Goal: Navigation & Orientation: Find specific page/section

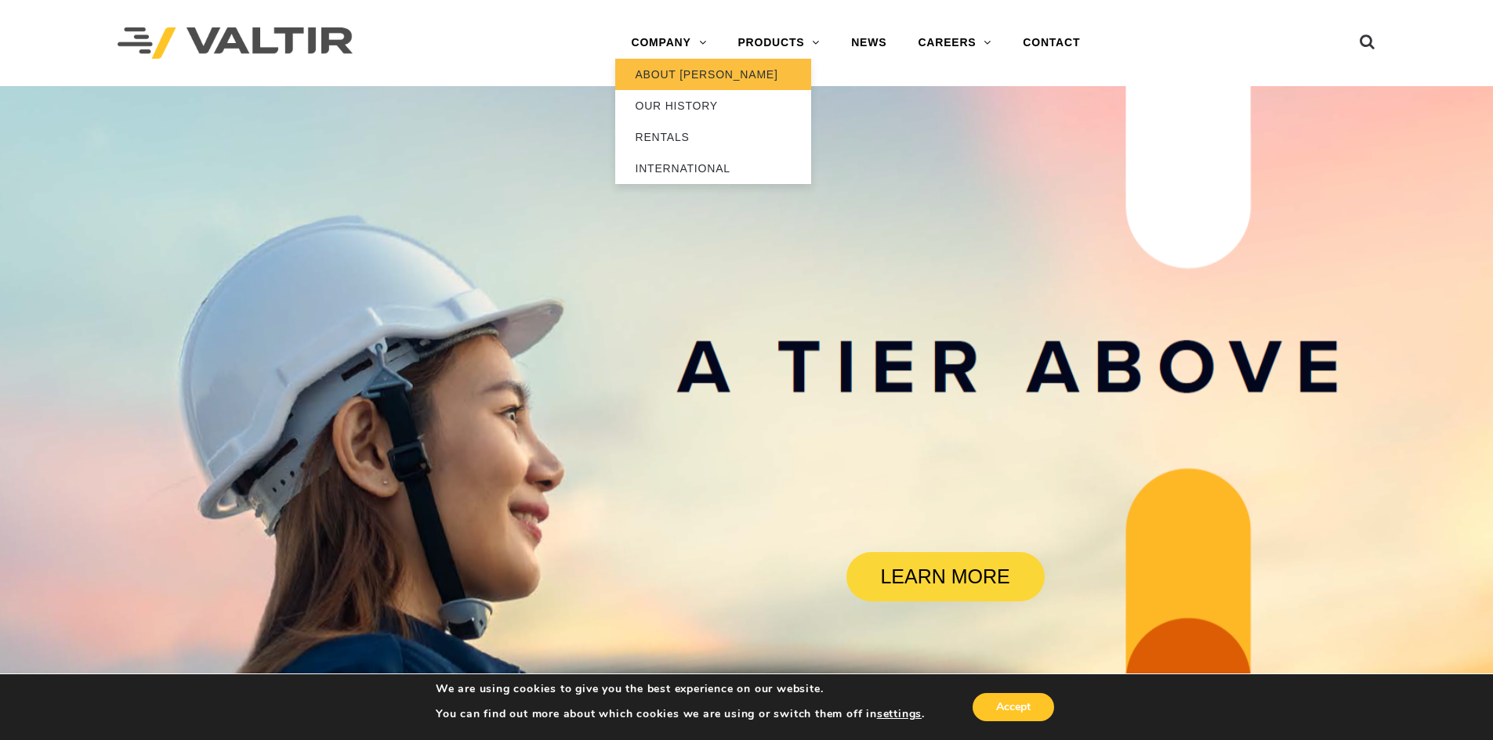
click at [662, 69] on link "ABOUT [PERSON_NAME]" at bounding box center [713, 74] width 196 height 31
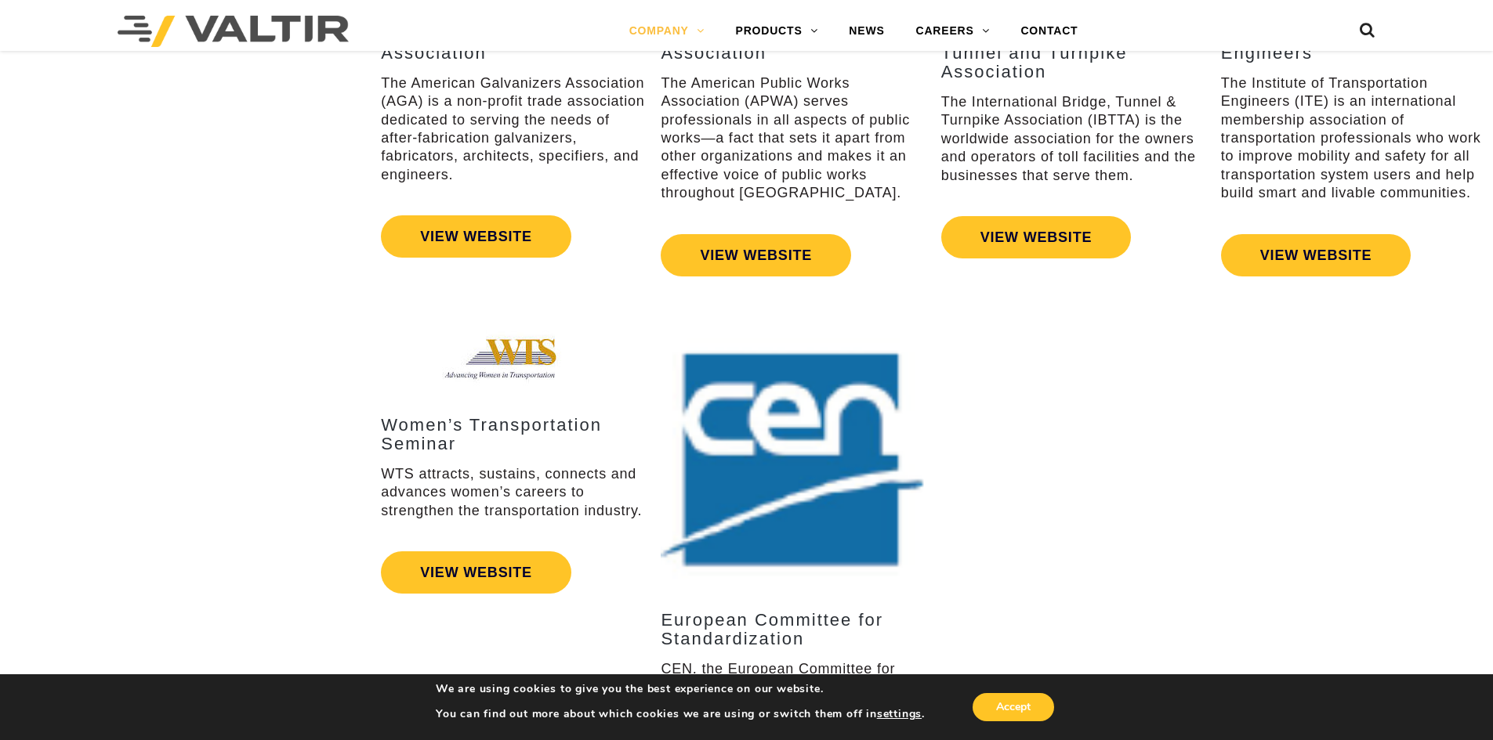
scroll to position [2582, 0]
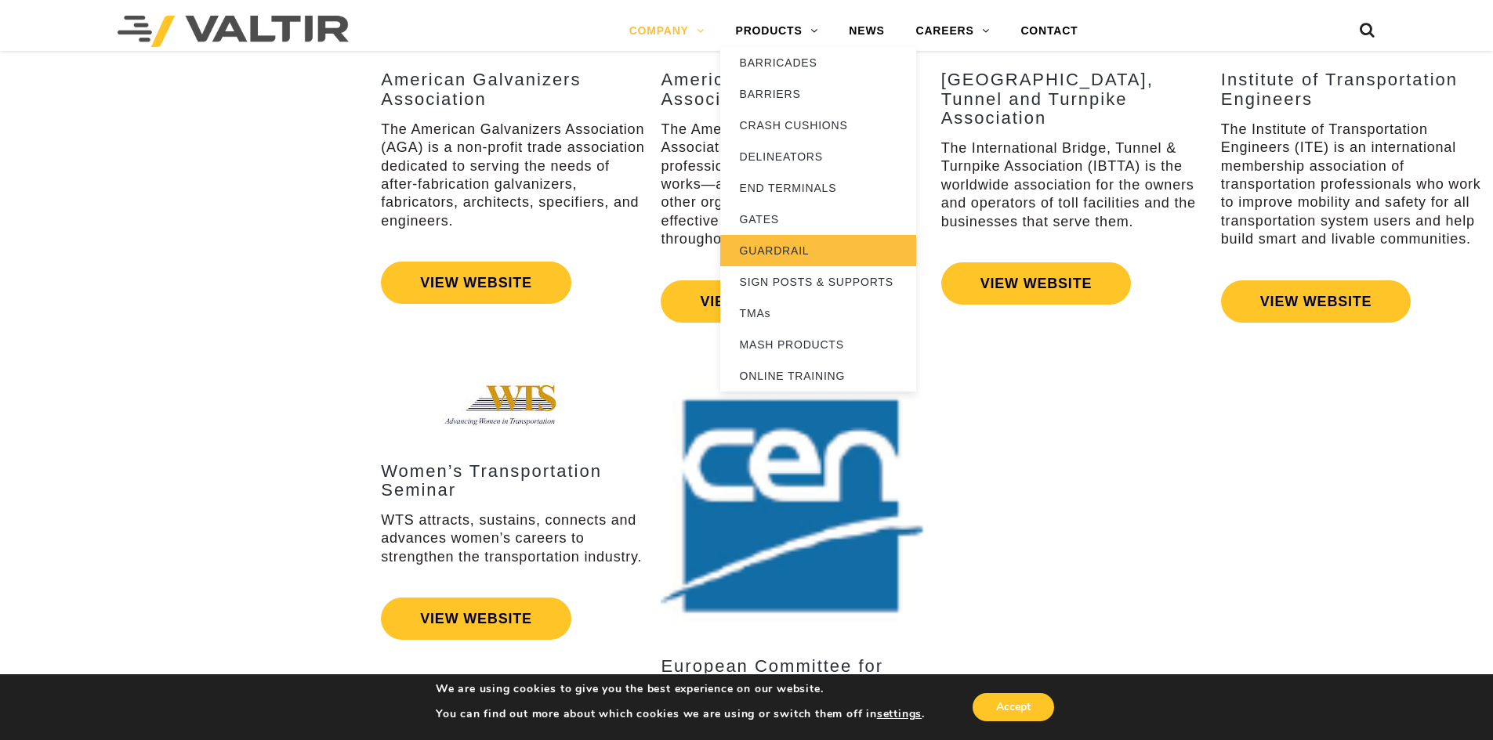
click at [805, 246] on link "GUARDRAIL" at bounding box center [818, 250] width 196 height 31
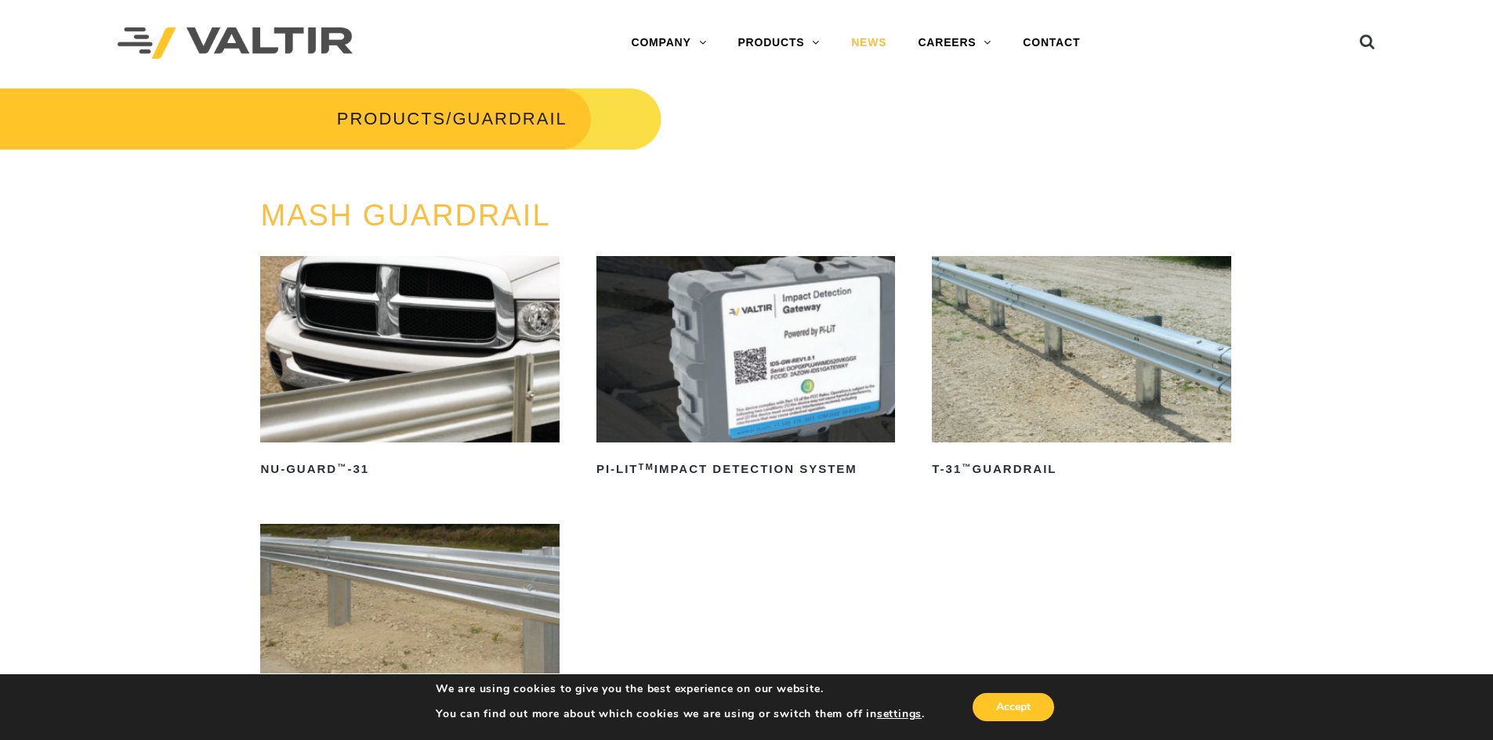
click at [860, 42] on link "NEWS" at bounding box center [868, 42] width 67 height 31
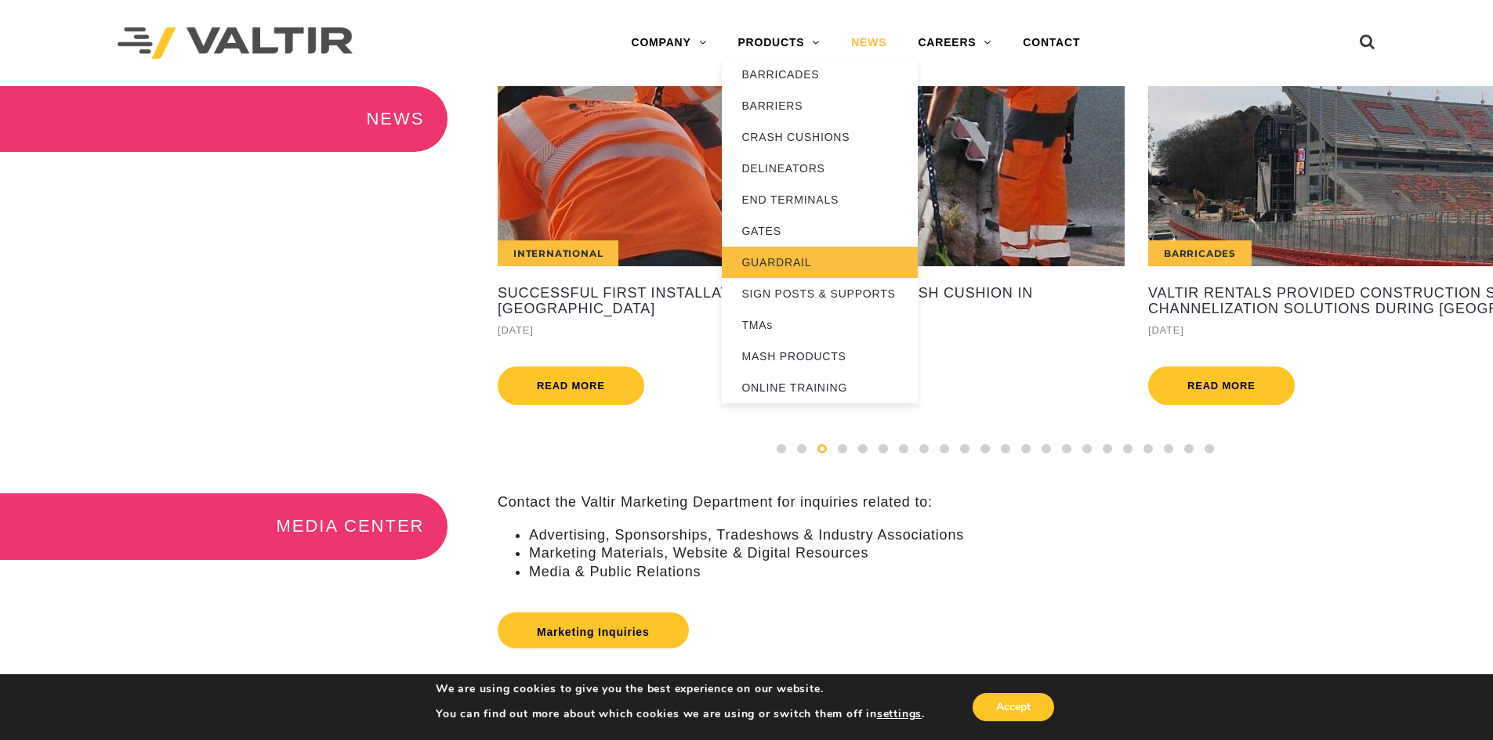
click at [785, 258] on link "GUARDRAIL" at bounding box center [820, 262] width 196 height 31
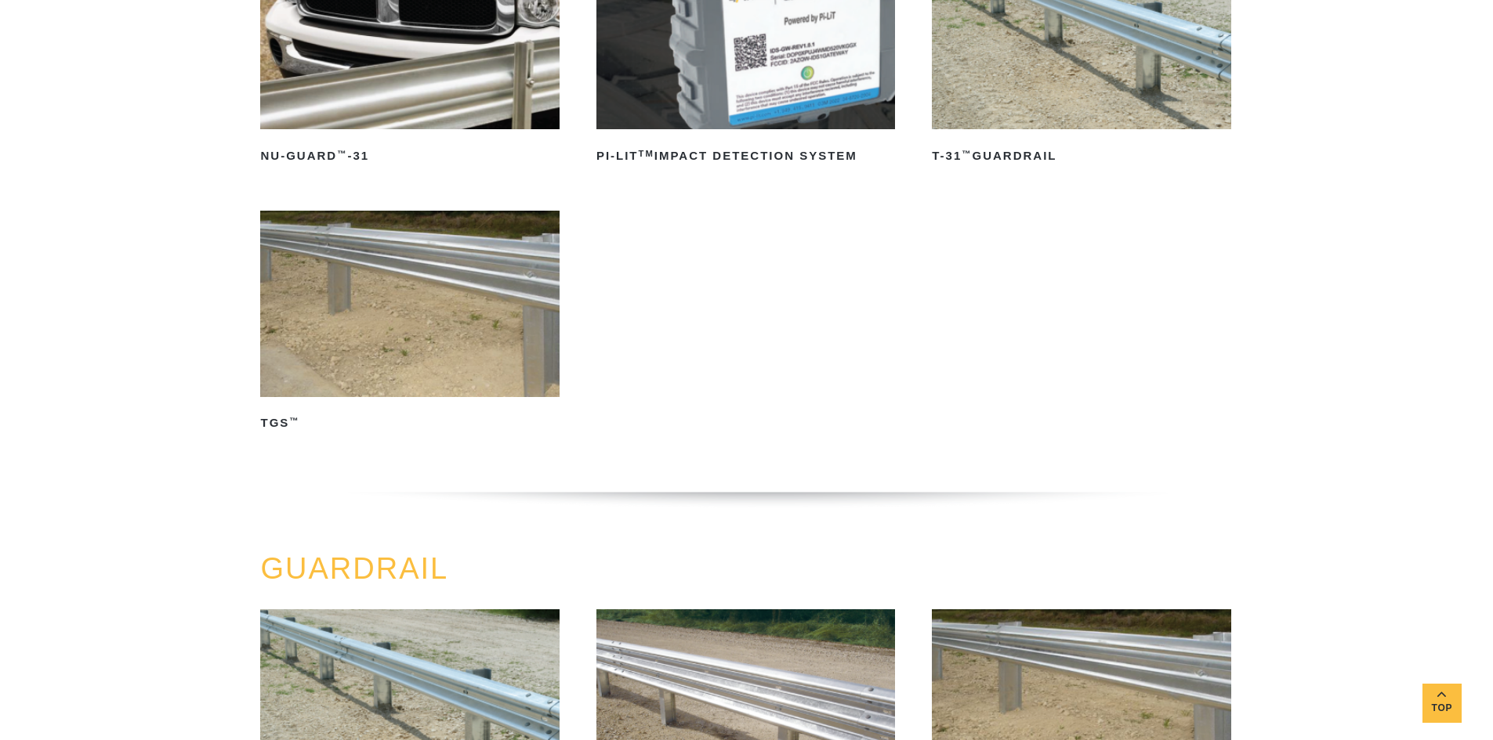
scroll to position [705, 0]
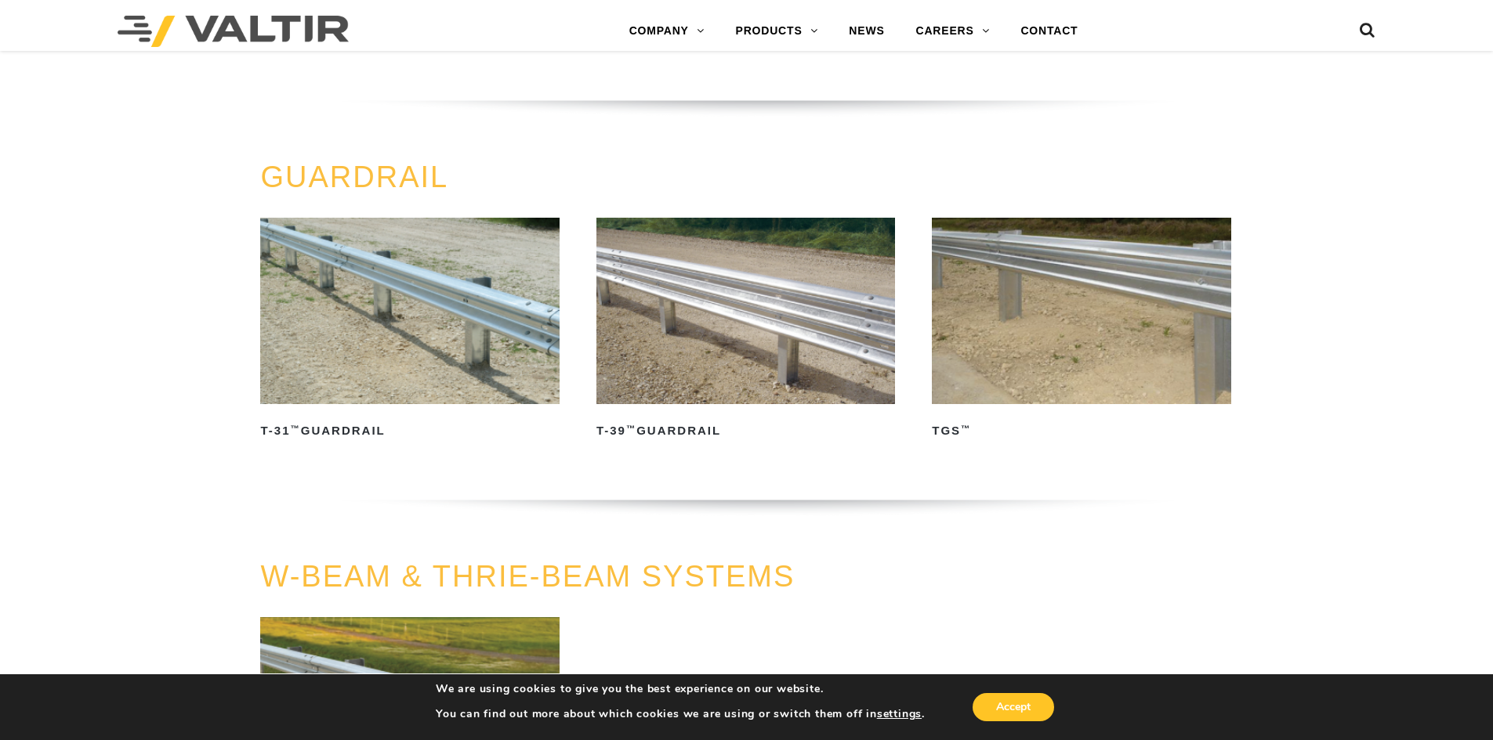
click at [371, 381] on img at bounding box center [409, 311] width 299 height 186
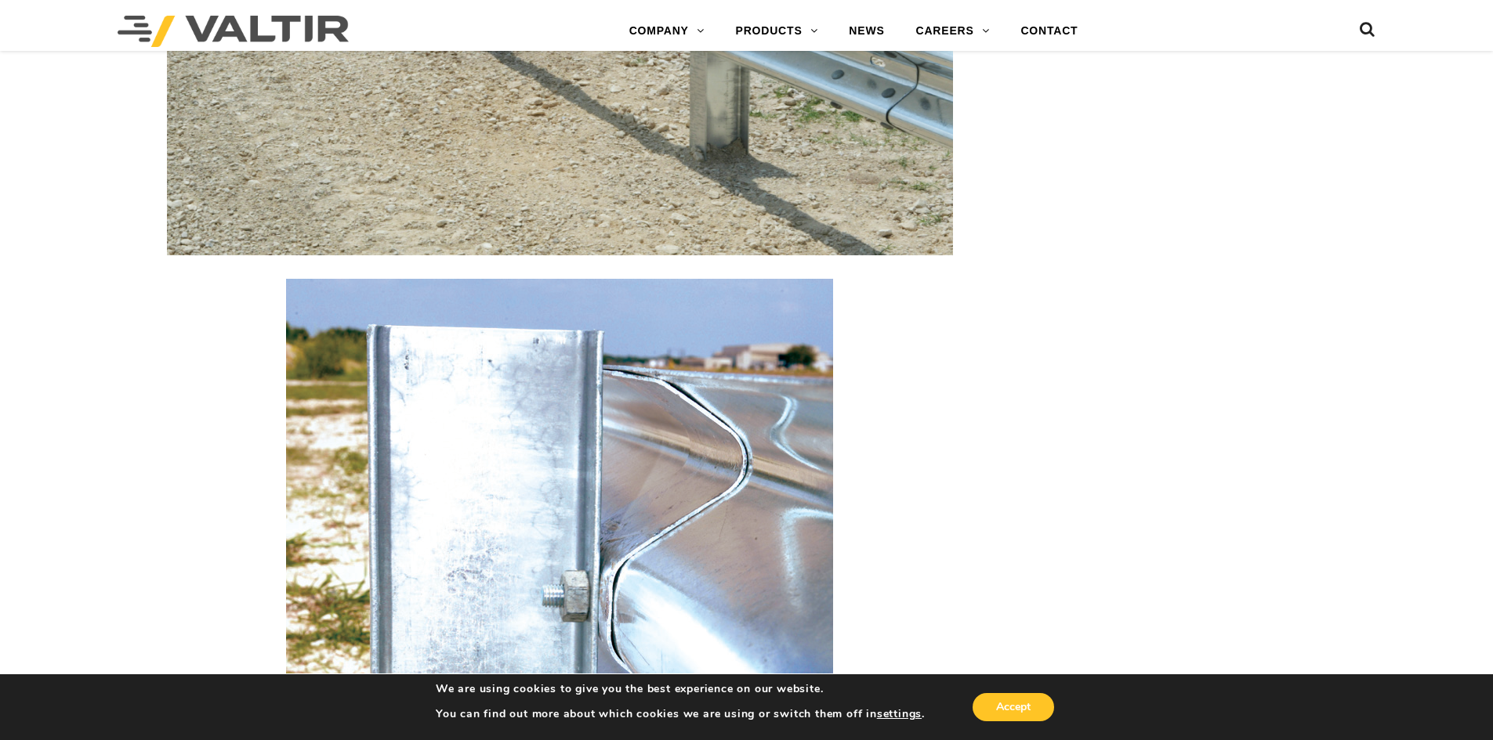
scroll to position [1642, 0]
